Goal: Book appointment/travel/reservation

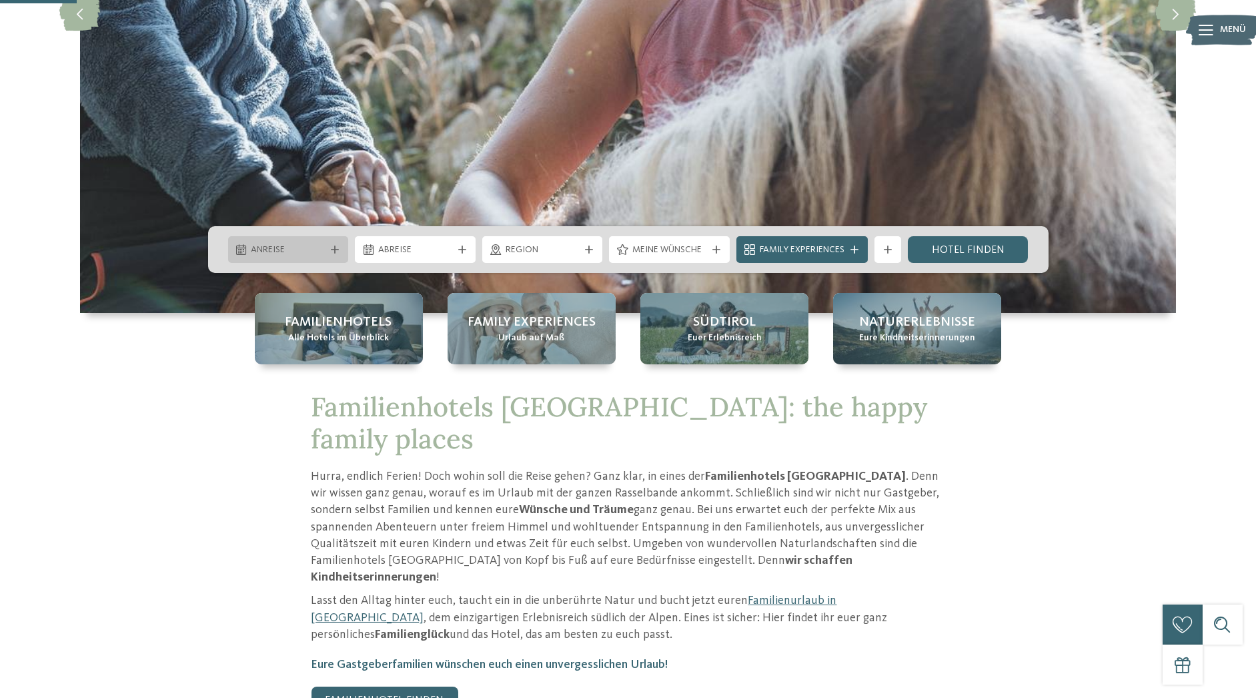
scroll to position [351, 0]
click at [332, 249] on icon at bounding box center [335, 249] width 8 height 8
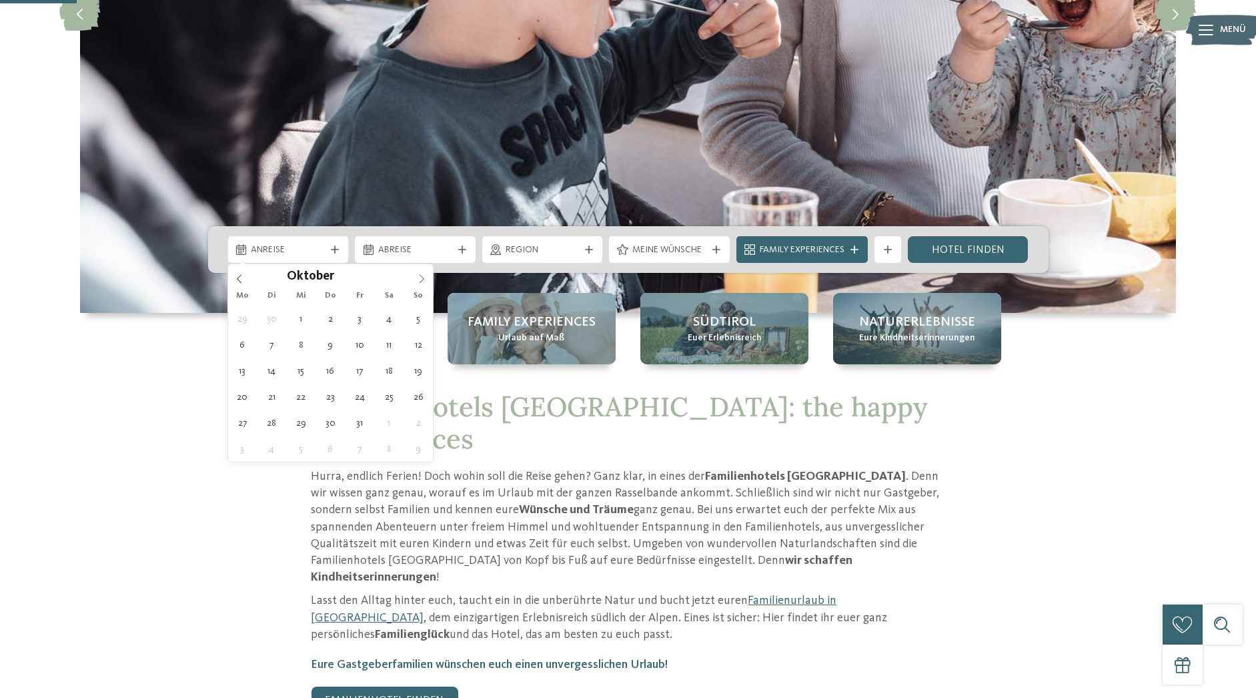
click at [430, 276] on span at bounding box center [421, 275] width 23 height 23
type div "[DATE]"
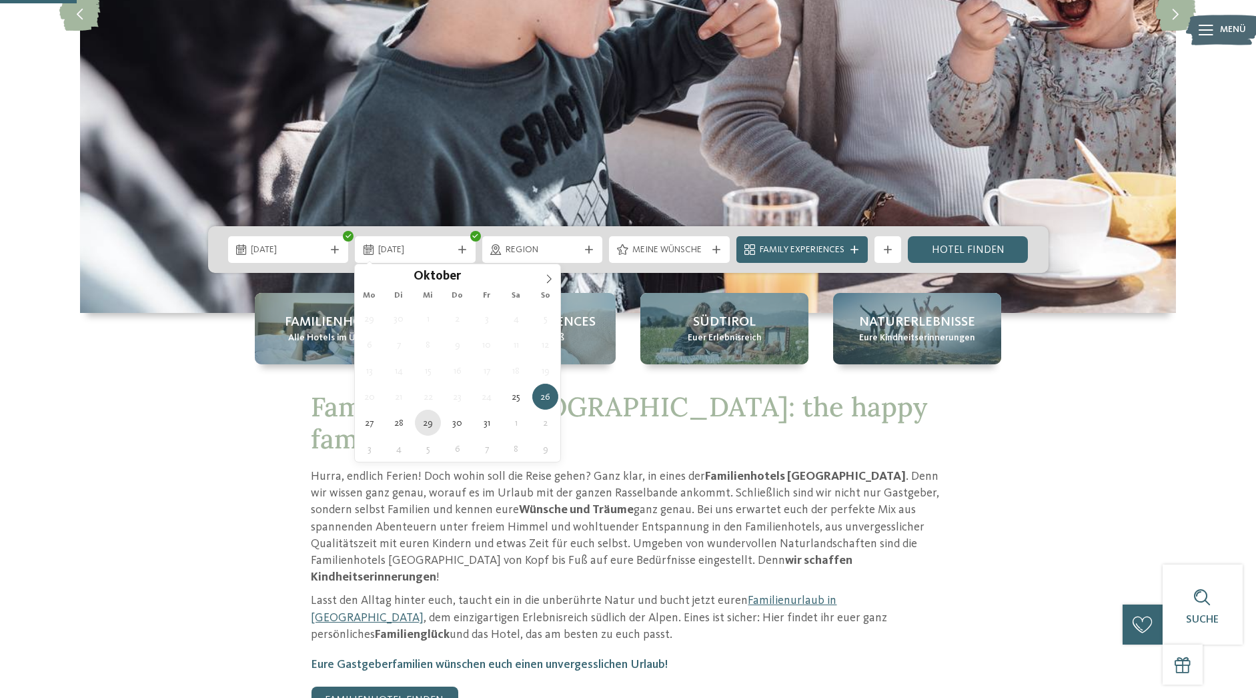
type div "[DATE]"
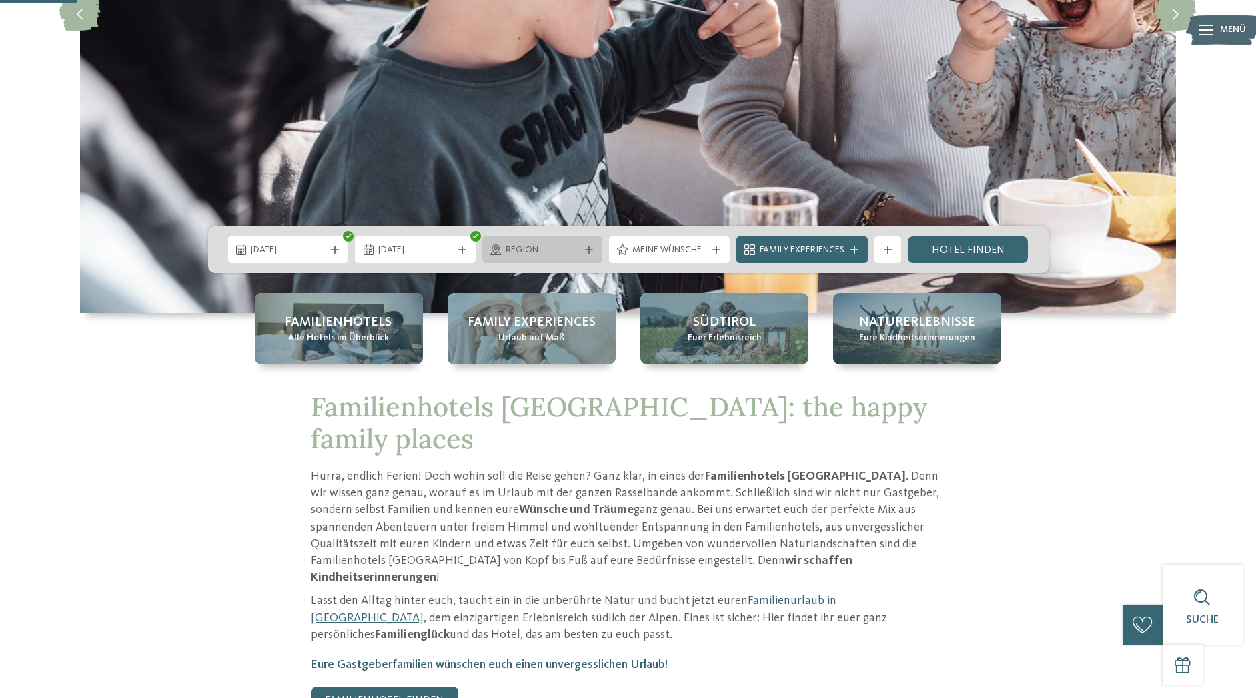
click at [588, 245] on icon at bounding box center [589, 249] width 8 height 8
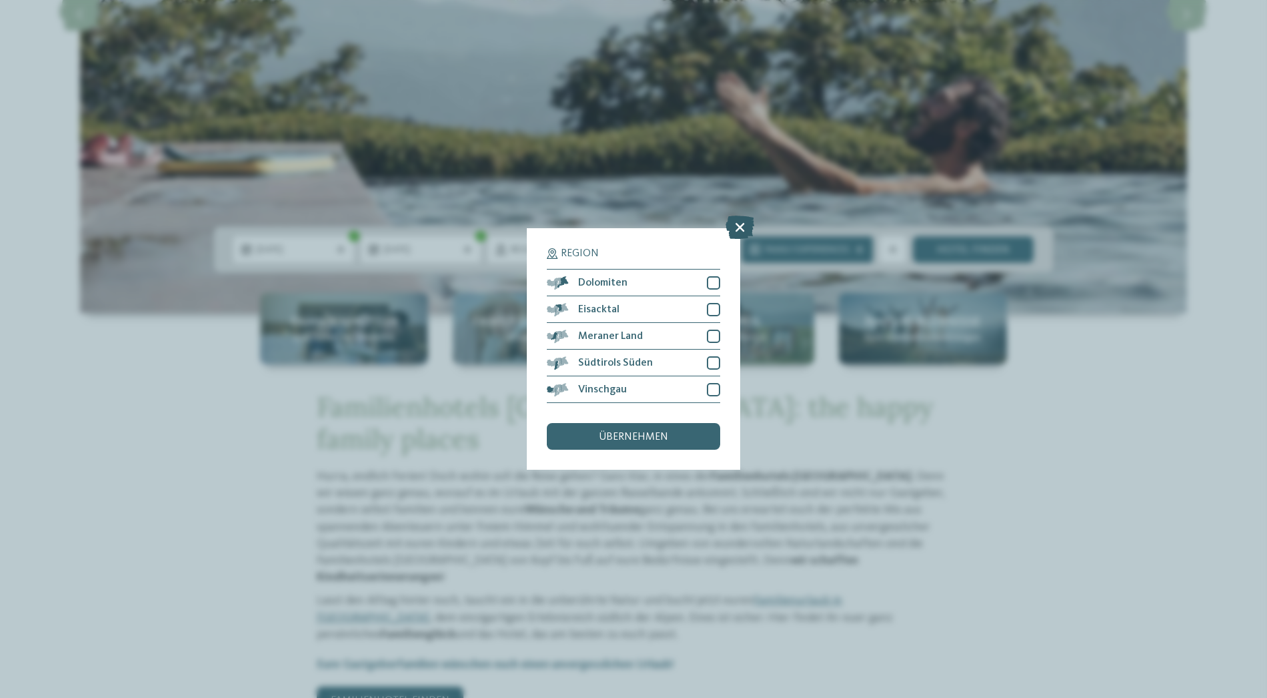
click at [740, 231] on icon at bounding box center [740, 227] width 29 height 23
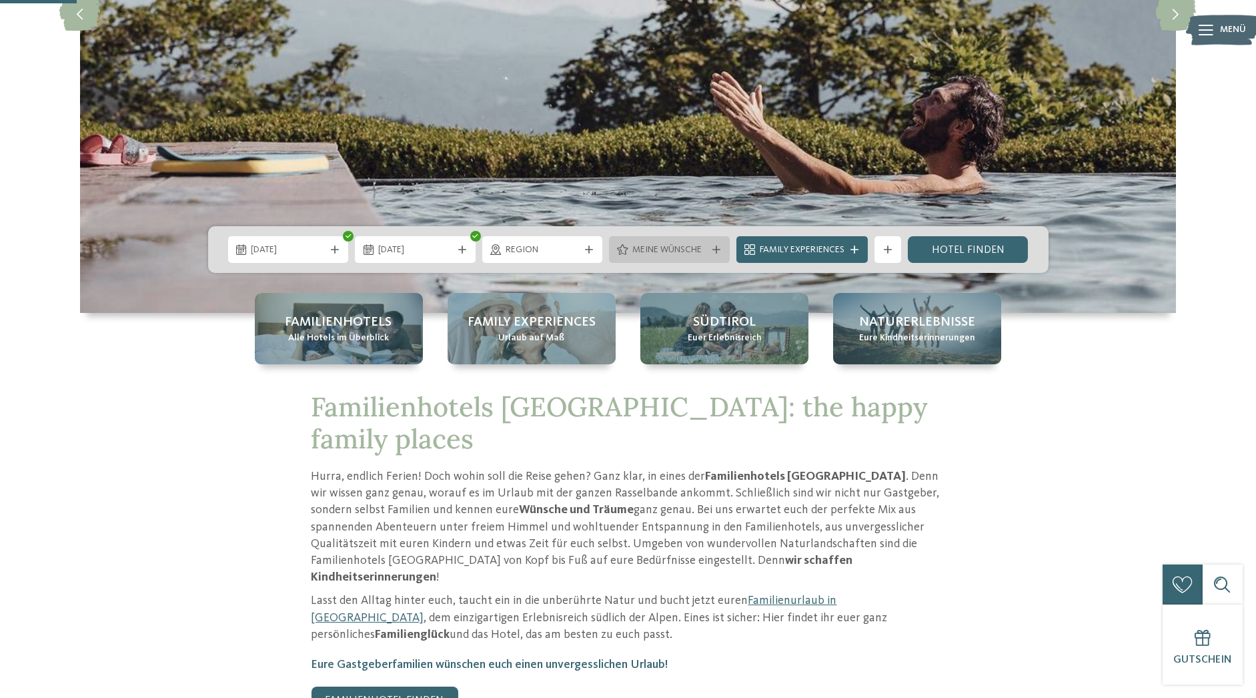
click at [710, 247] on div at bounding box center [716, 249] width 13 height 8
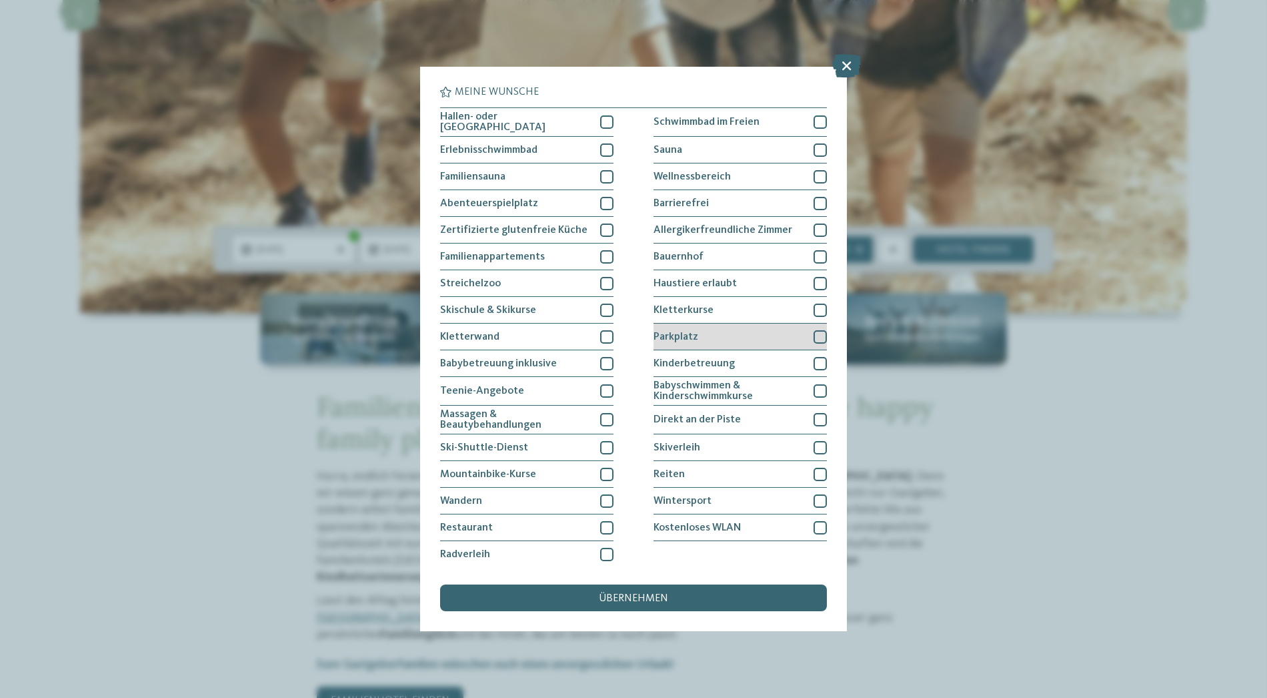
click at [814, 335] on div at bounding box center [820, 336] width 13 height 13
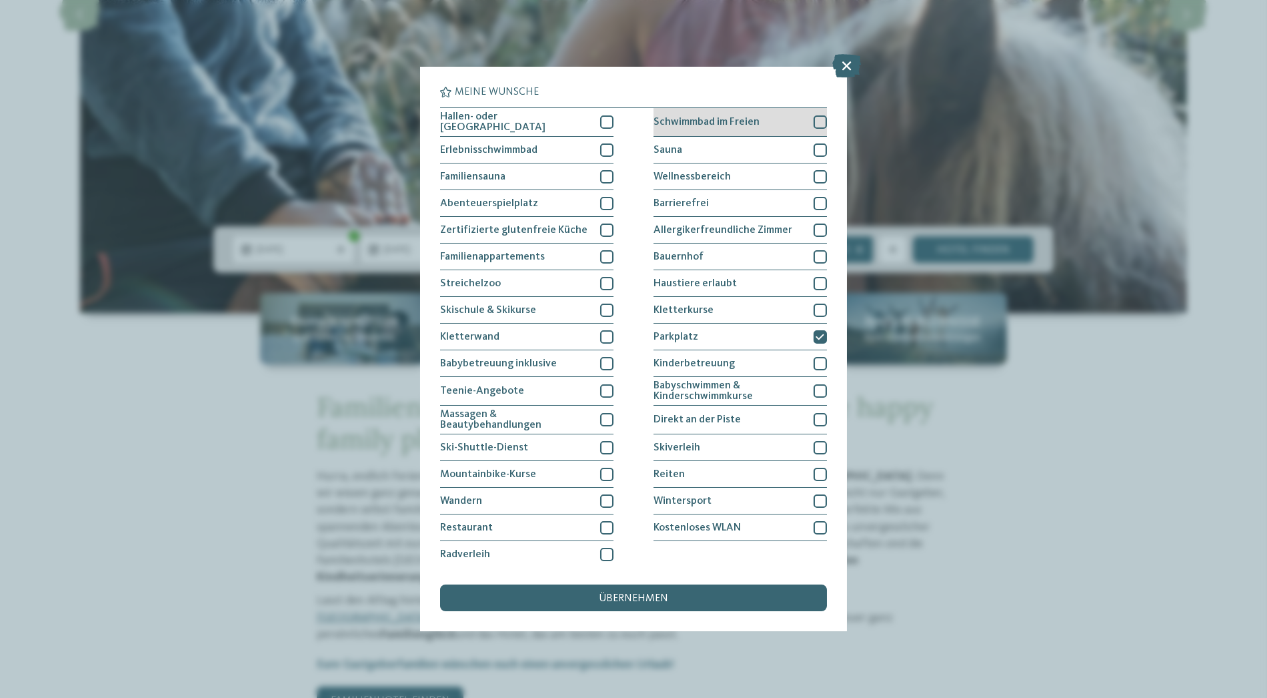
click at [814, 124] on div at bounding box center [820, 121] width 13 height 13
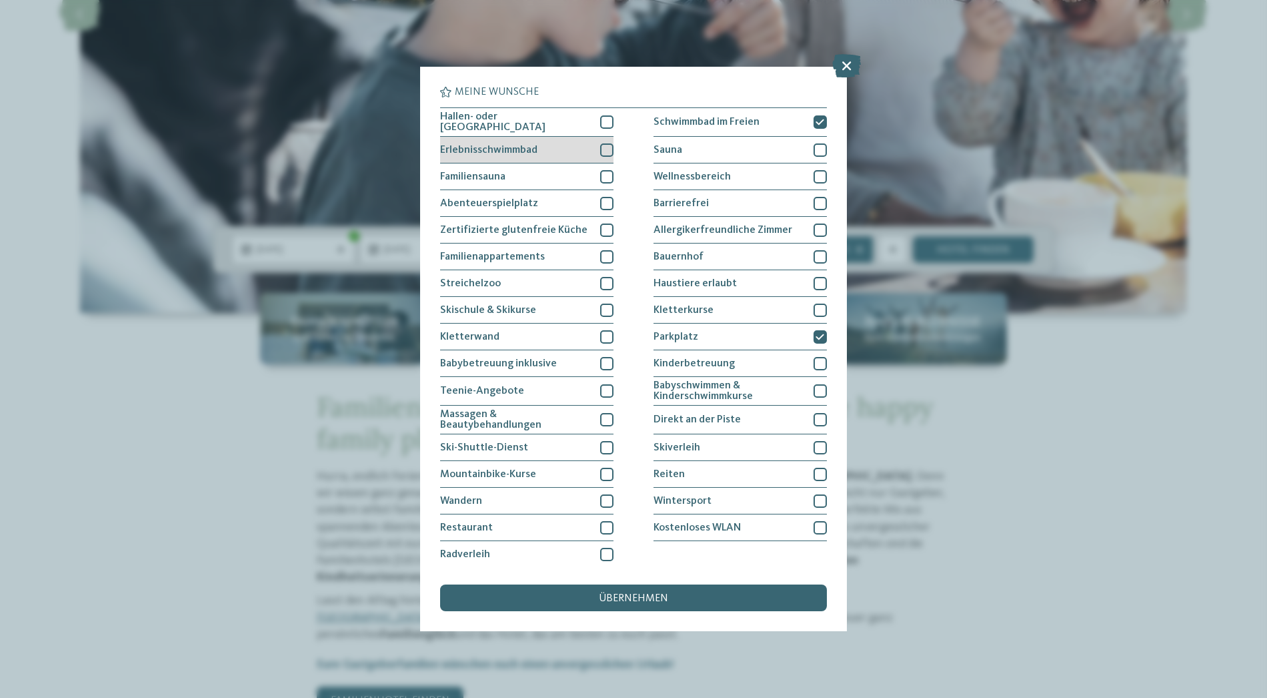
click at [604, 148] on div at bounding box center [606, 149] width 13 height 13
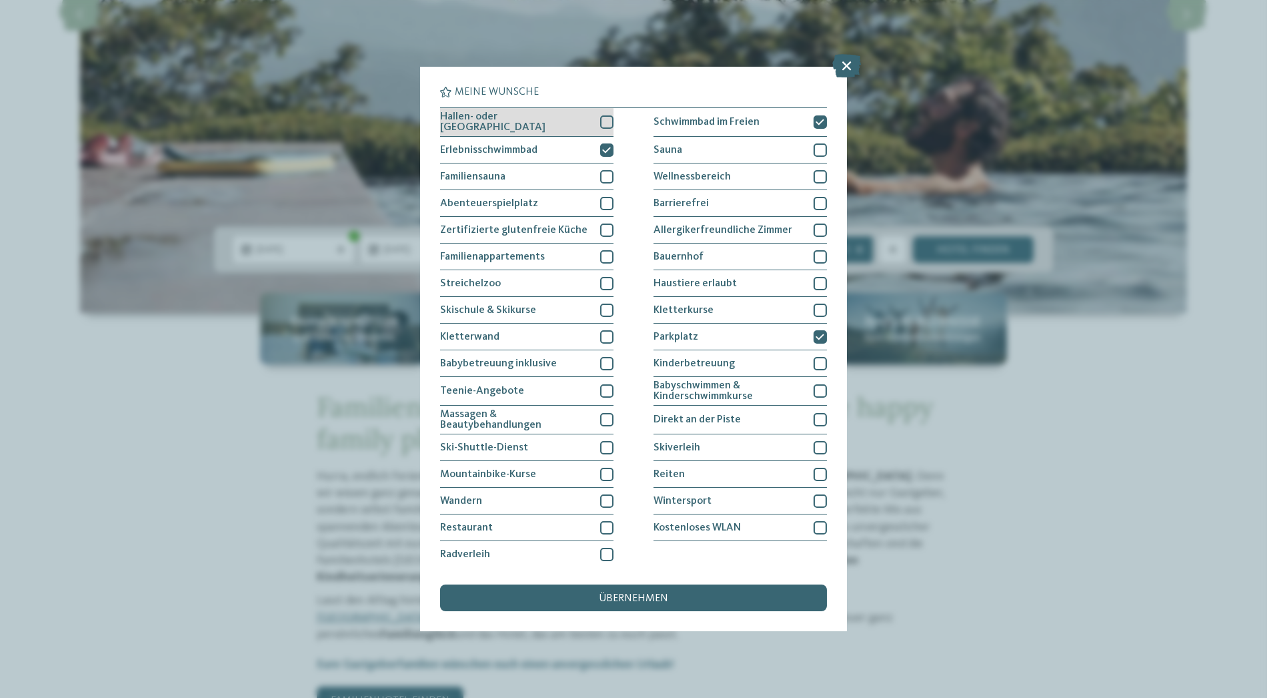
click at [604, 121] on div at bounding box center [606, 121] width 13 height 13
click at [682, 598] on div "übernehmen" at bounding box center [633, 597] width 387 height 27
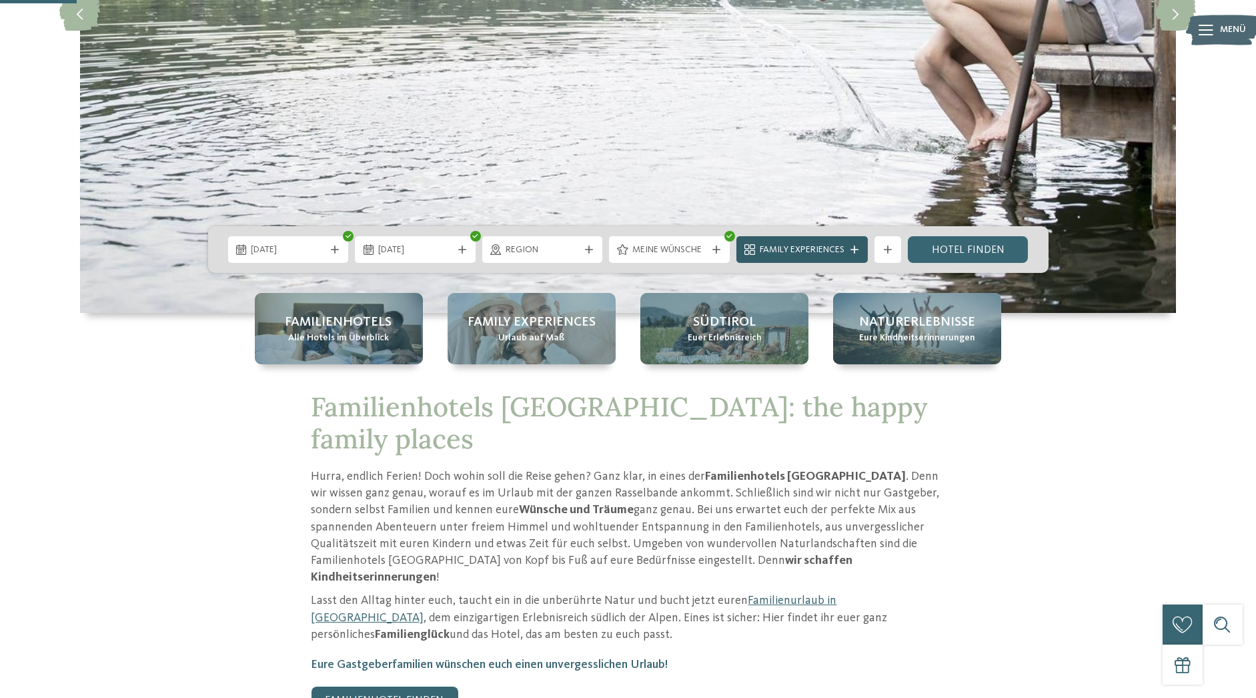
click at [858, 251] on icon at bounding box center [854, 249] width 8 height 8
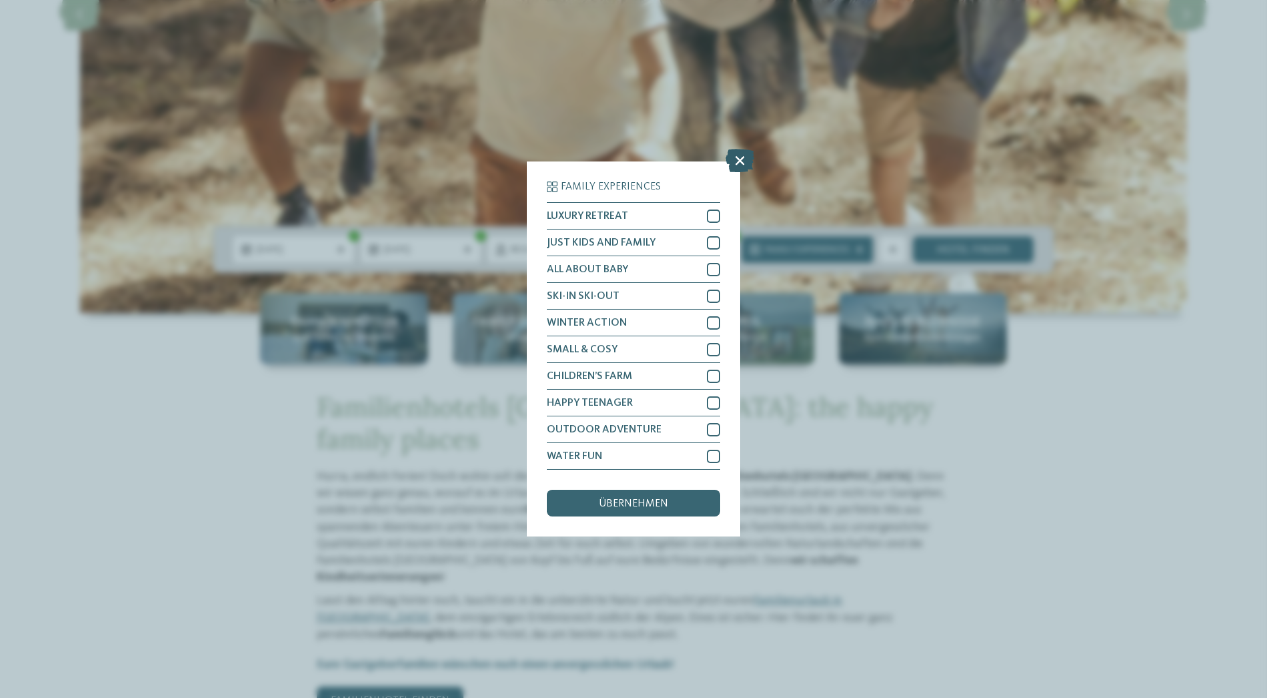
click at [741, 157] on icon at bounding box center [740, 160] width 29 height 23
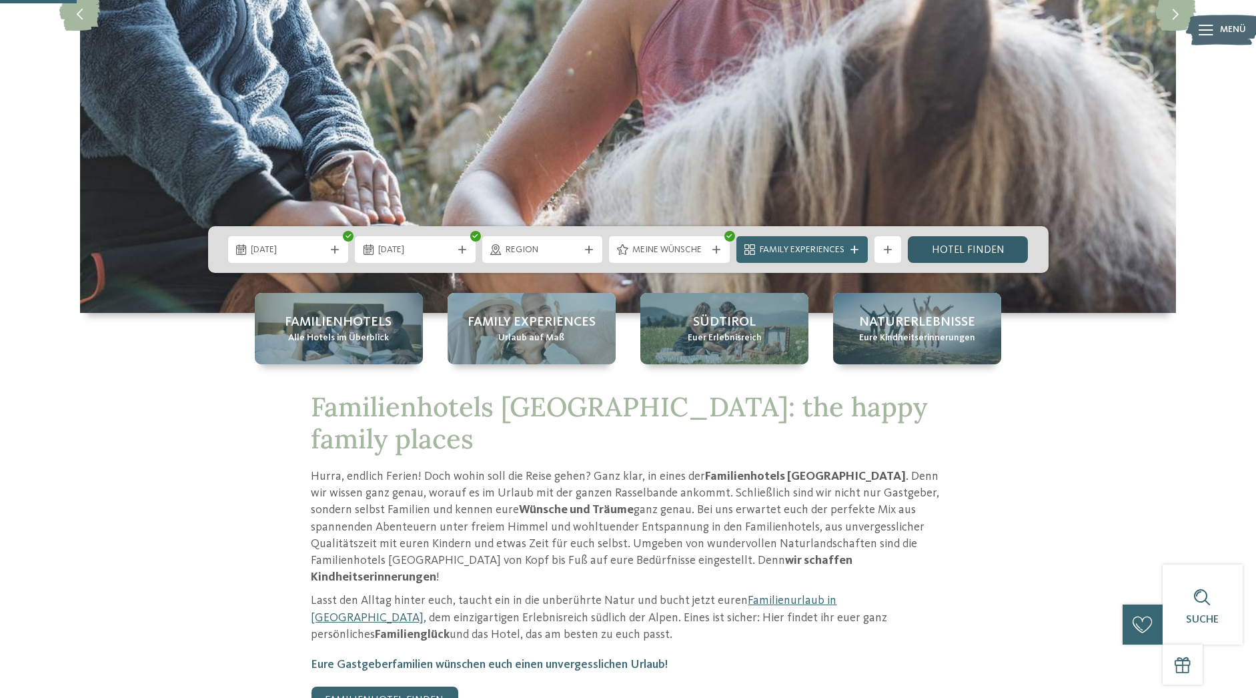
click at [968, 251] on link "Hotel finden" at bounding box center [968, 249] width 121 height 27
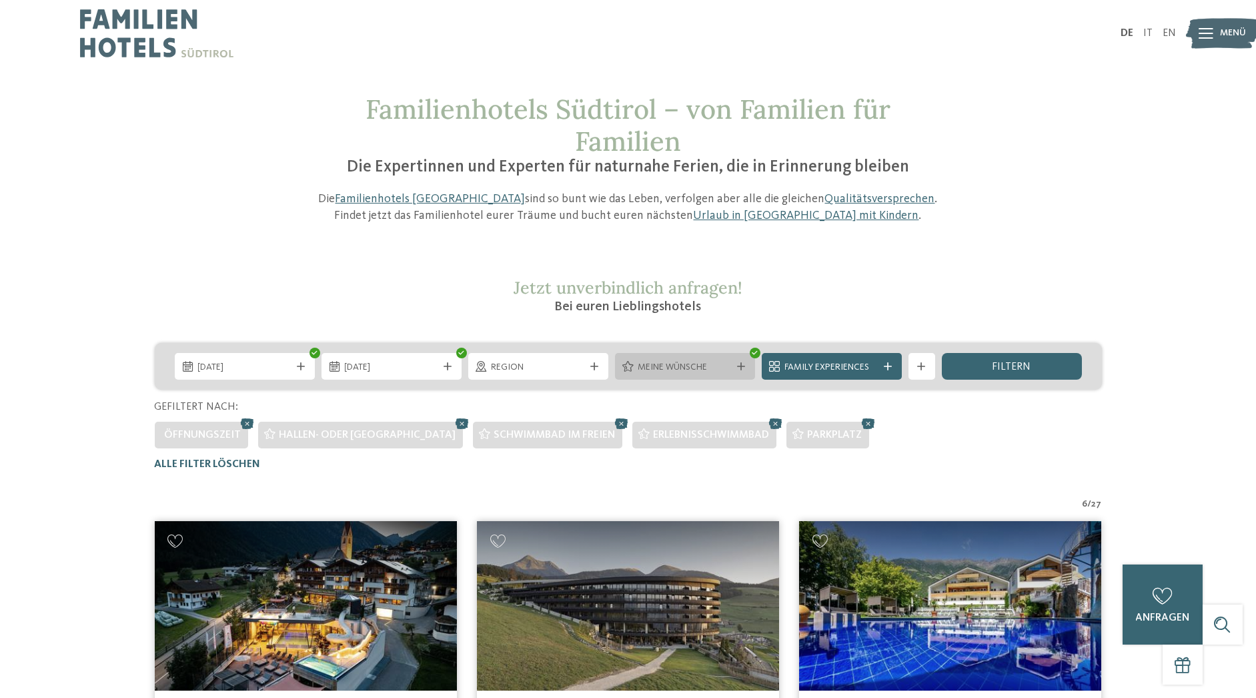
click at [746, 369] on div at bounding box center [741, 366] width 13 height 8
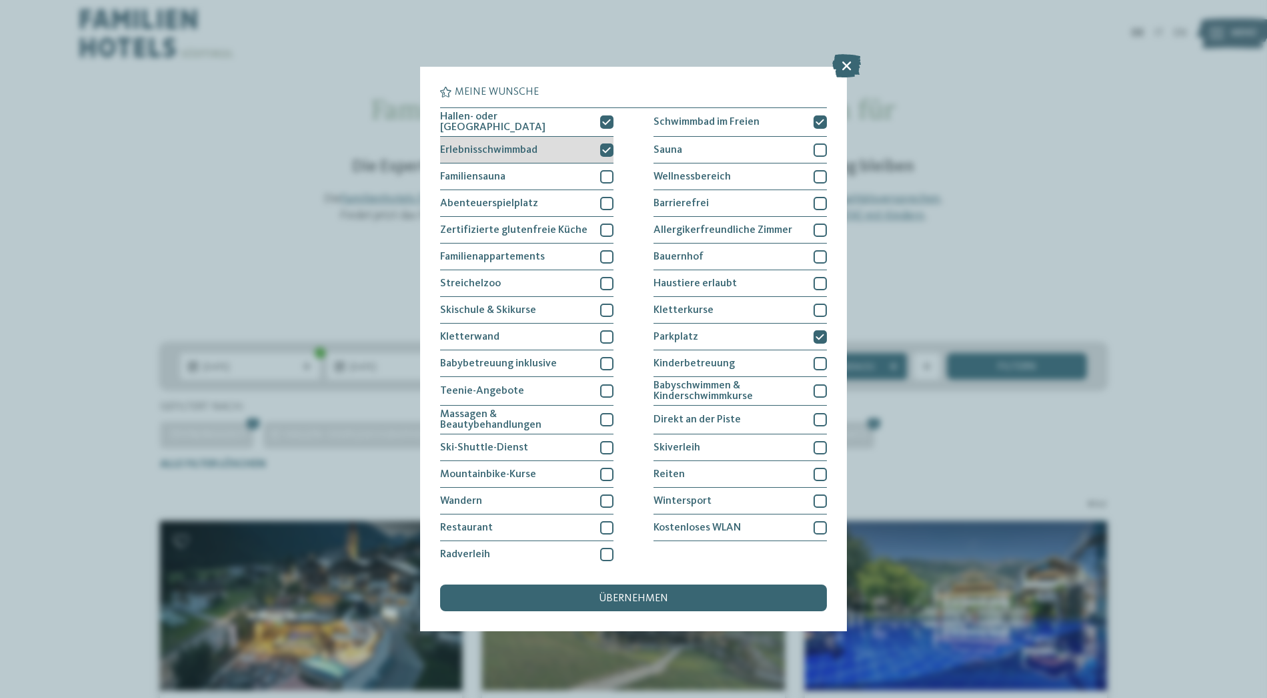
click at [606, 149] on icon at bounding box center [607, 150] width 9 height 8
click at [662, 594] on span "übernehmen" at bounding box center [633, 598] width 69 height 11
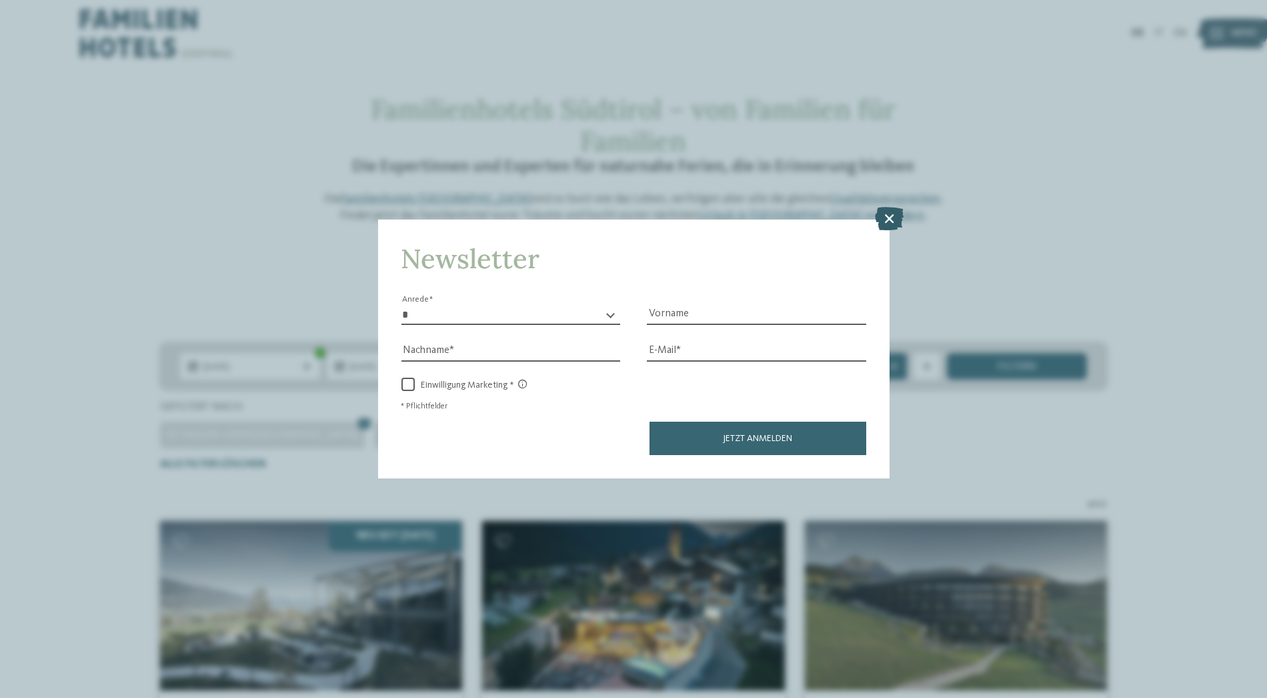
click at [894, 211] on icon at bounding box center [889, 218] width 29 height 23
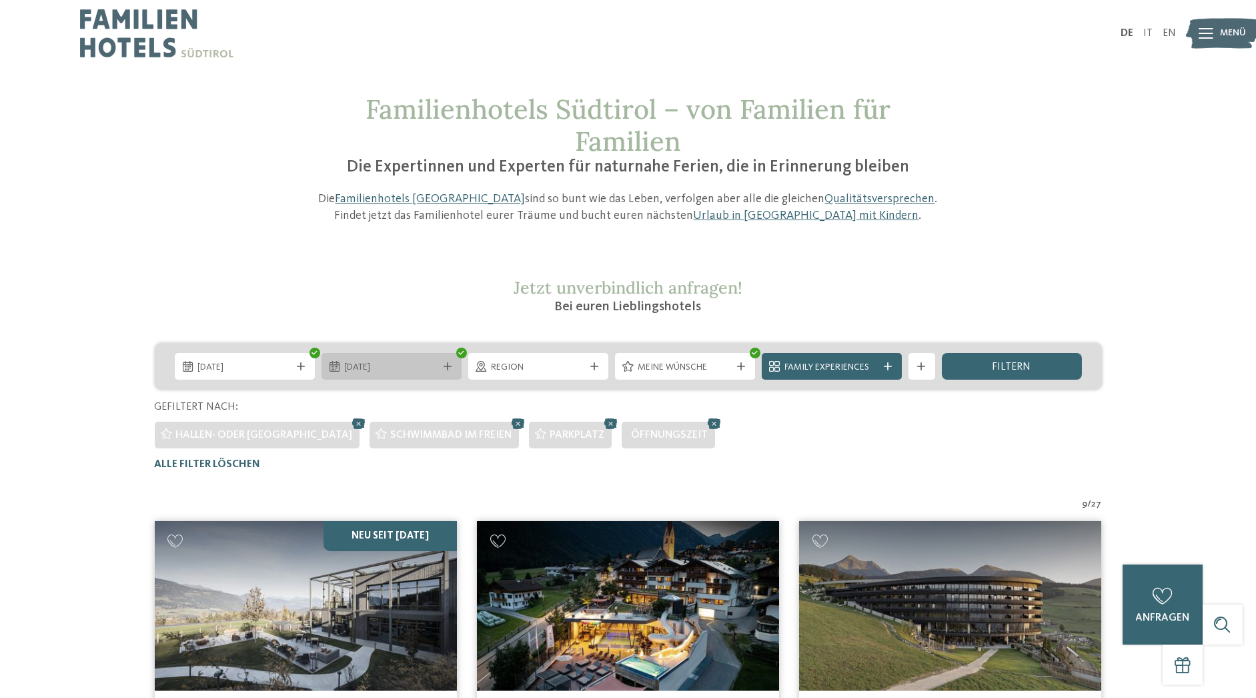
click at [452, 367] on icon at bounding box center [448, 366] width 8 height 8
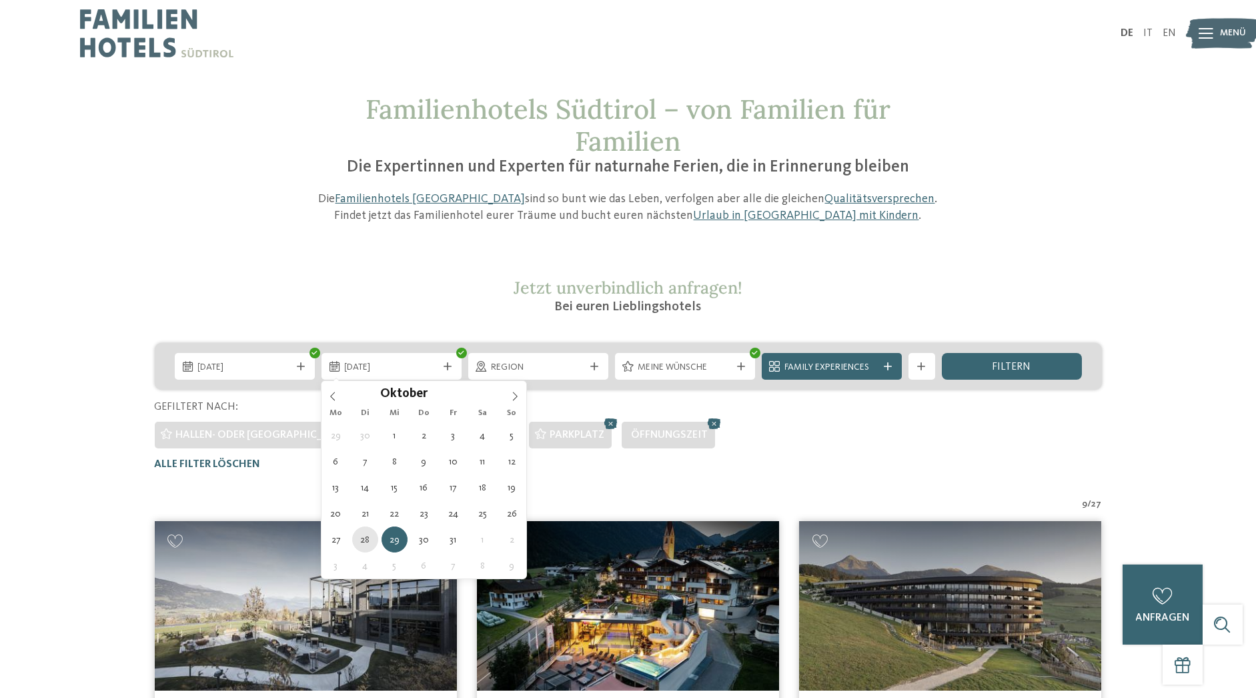
type div "[DATE]"
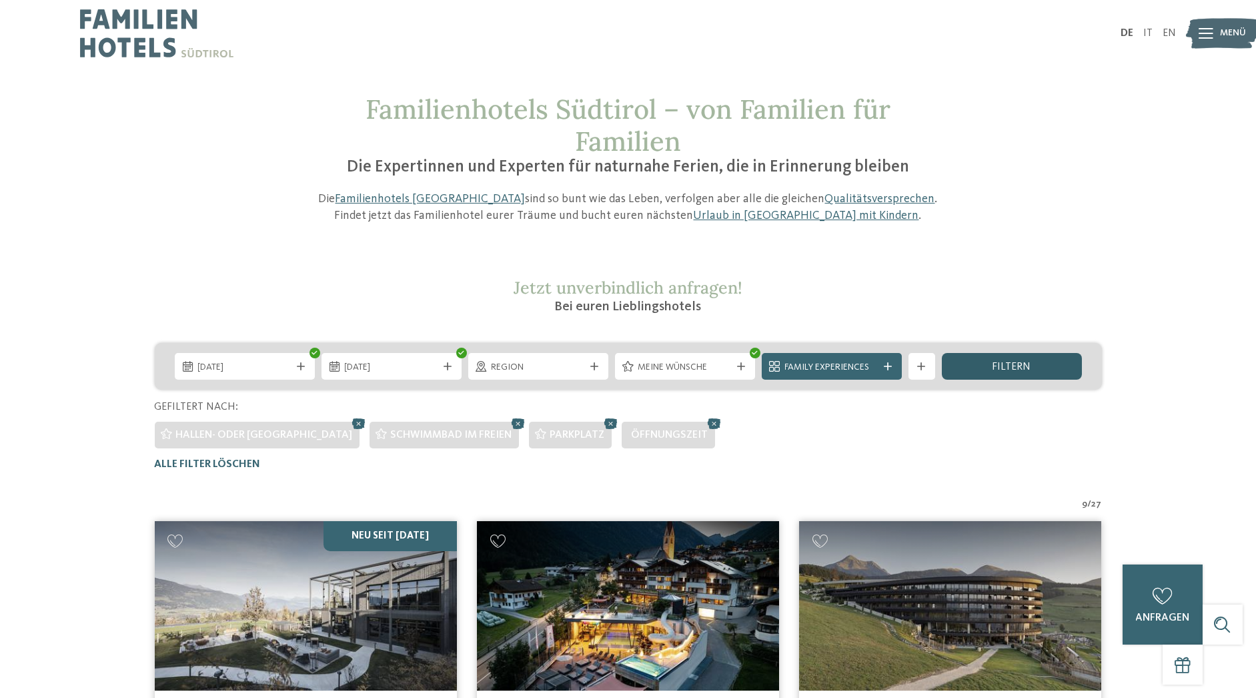
click at [1031, 372] on div "filtern" at bounding box center [1012, 366] width 140 height 27
